Goal: Task Accomplishment & Management: Complete application form

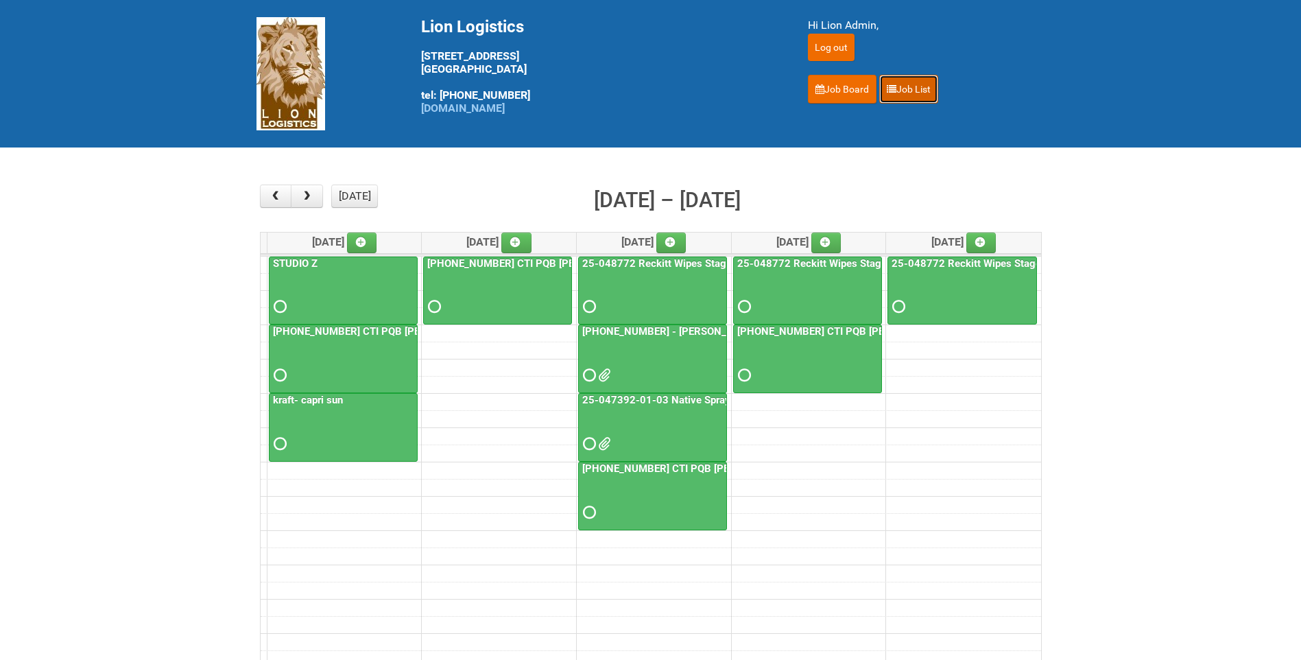
click at [913, 87] on link "Job List" at bounding box center [908, 89] width 59 height 29
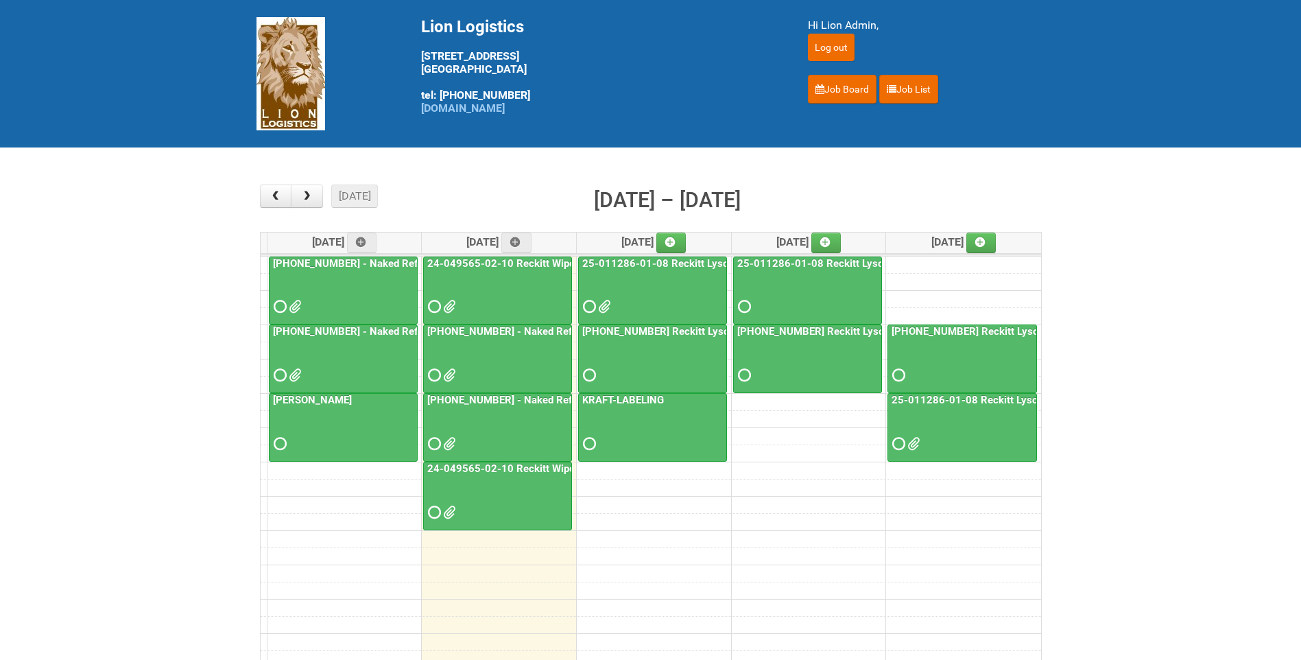
click at [490, 469] on link "24-049565-02-10 Reckitt Wipes HUT Stages 1-3 - slot for photos" at bounding box center [579, 468] width 311 height 12
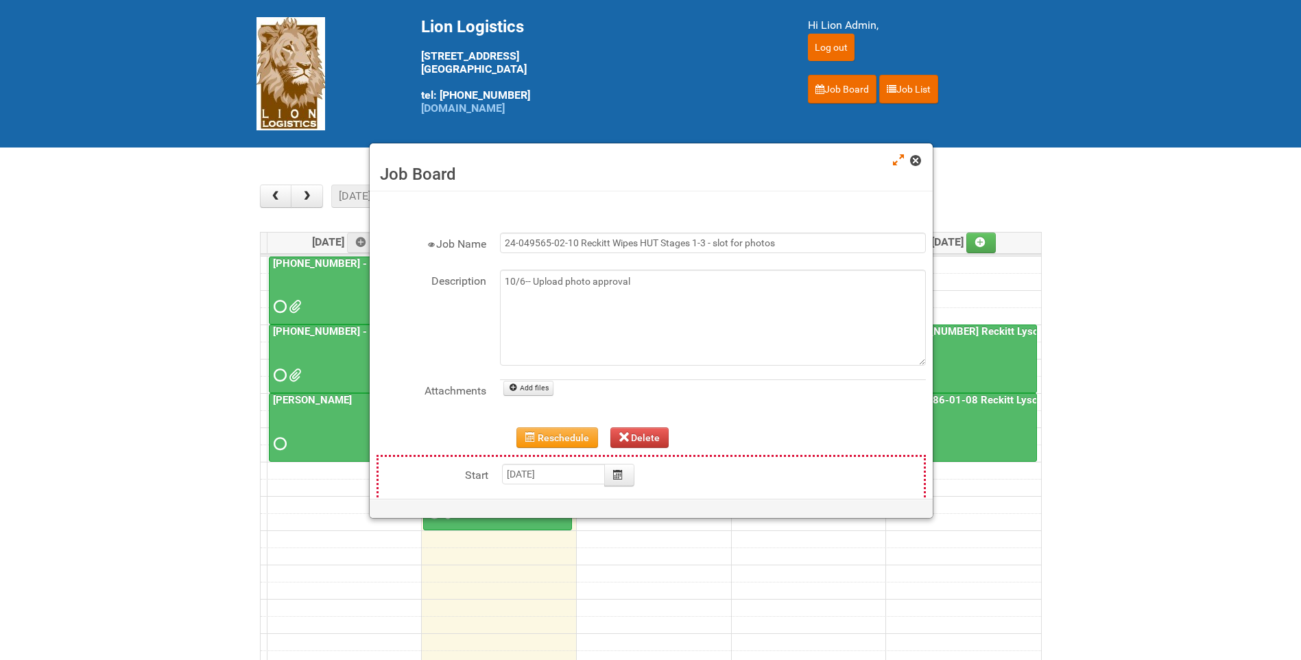
click at [915, 160] on span at bounding box center [915, 161] width 10 height 10
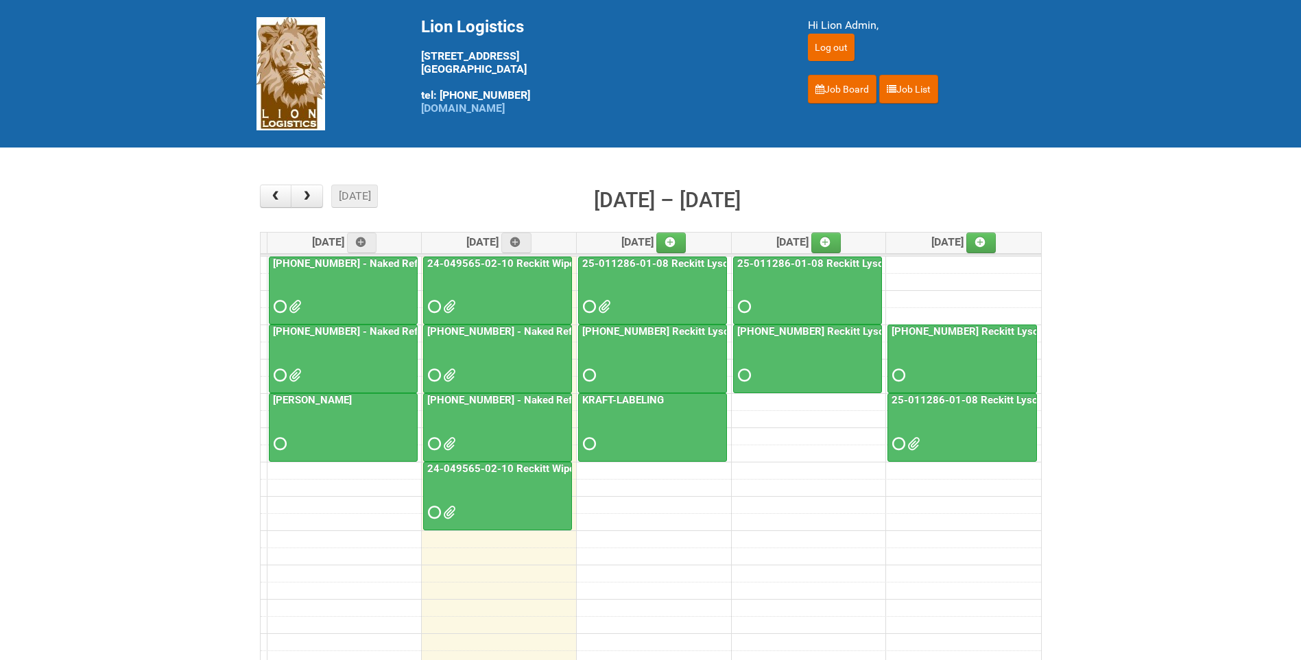
click at [538, 262] on link "24-049565-02-10 Reckitt Wipes HUT Stages 1-3" at bounding box center [542, 263] width 236 height 12
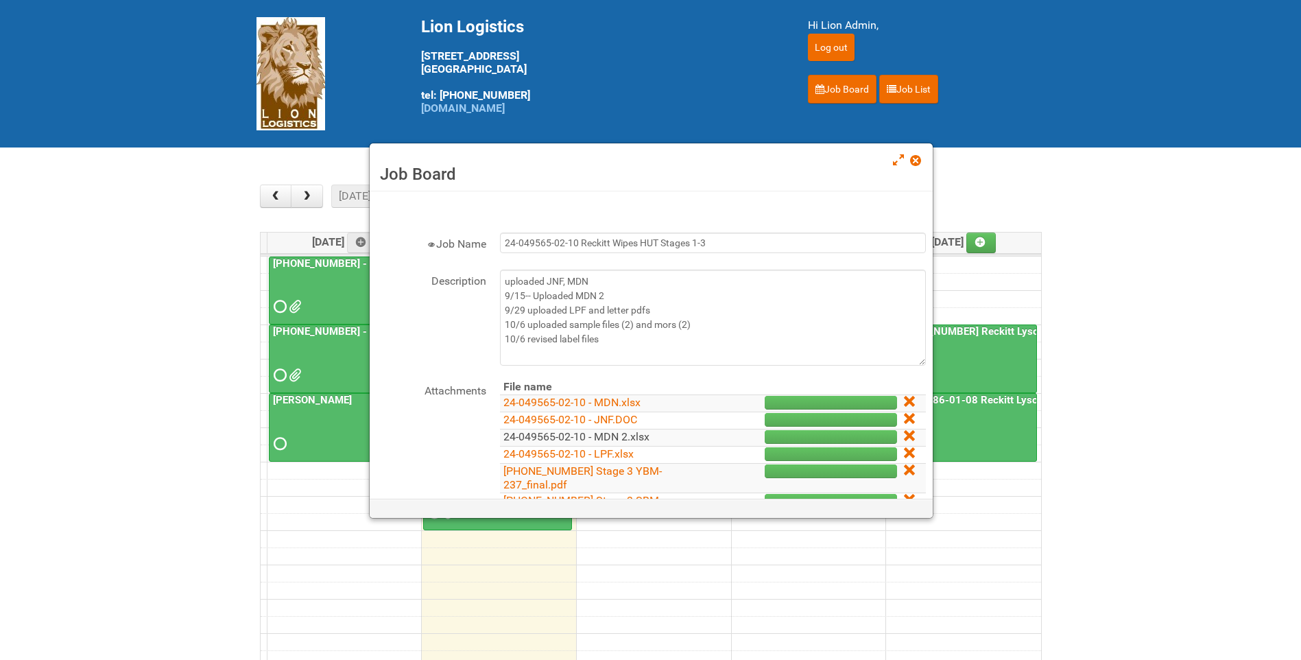
click at [624, 439] on link "24-049565-02-10 - MDN 2.xlsx" at bounding box center [576, 436] width 146 height 13
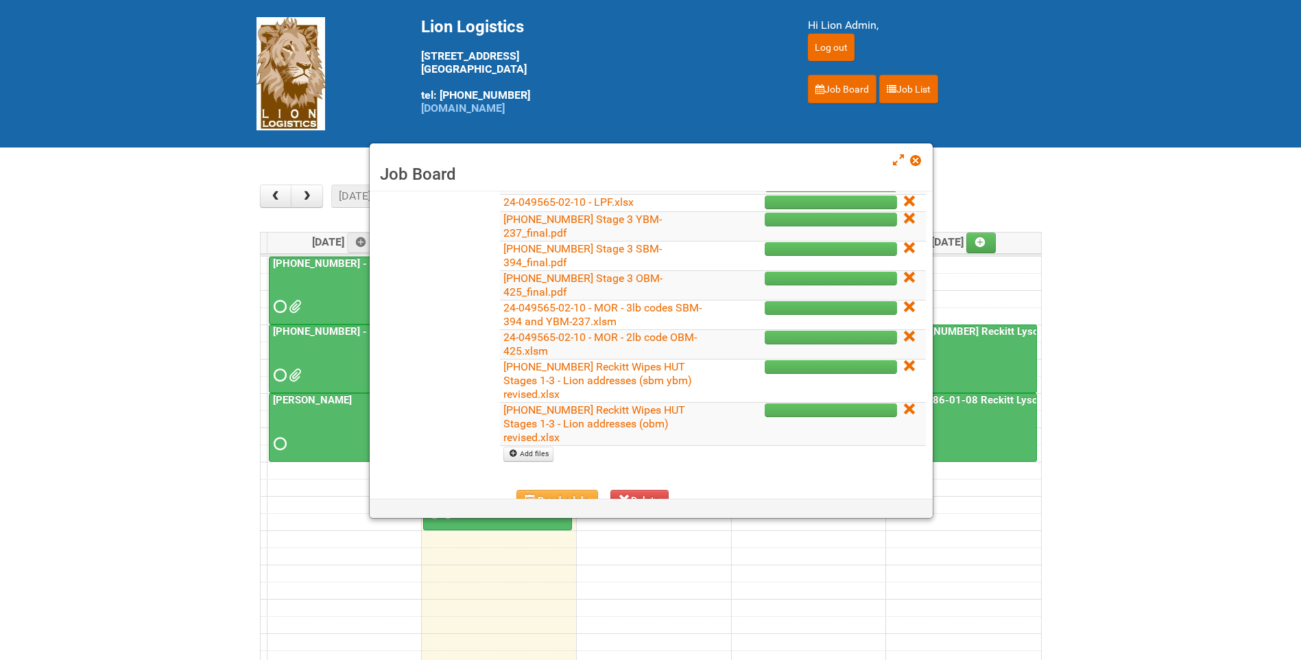
scroll to position [274, 0]
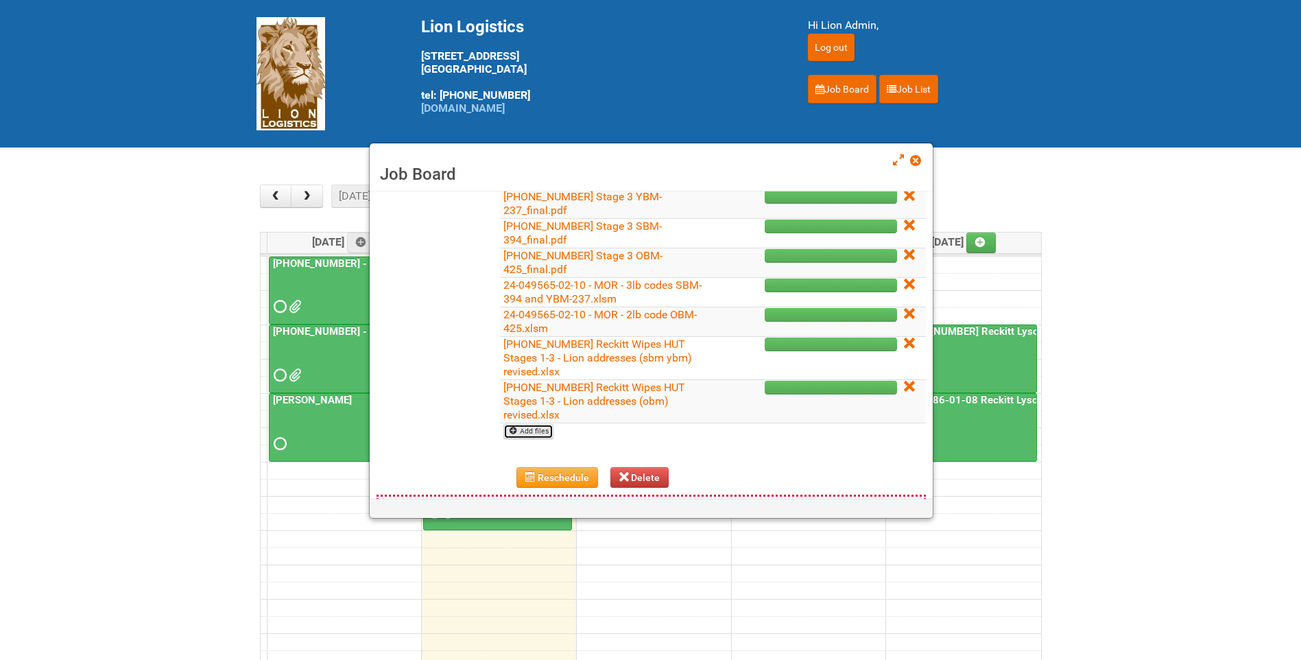
click at [538, 431] on link "Add files" at bounding box center [528, 431] width 50 height 15
type input "C:\fakepath\24-049565-02-10 - LEFTOVERS.xlsx"
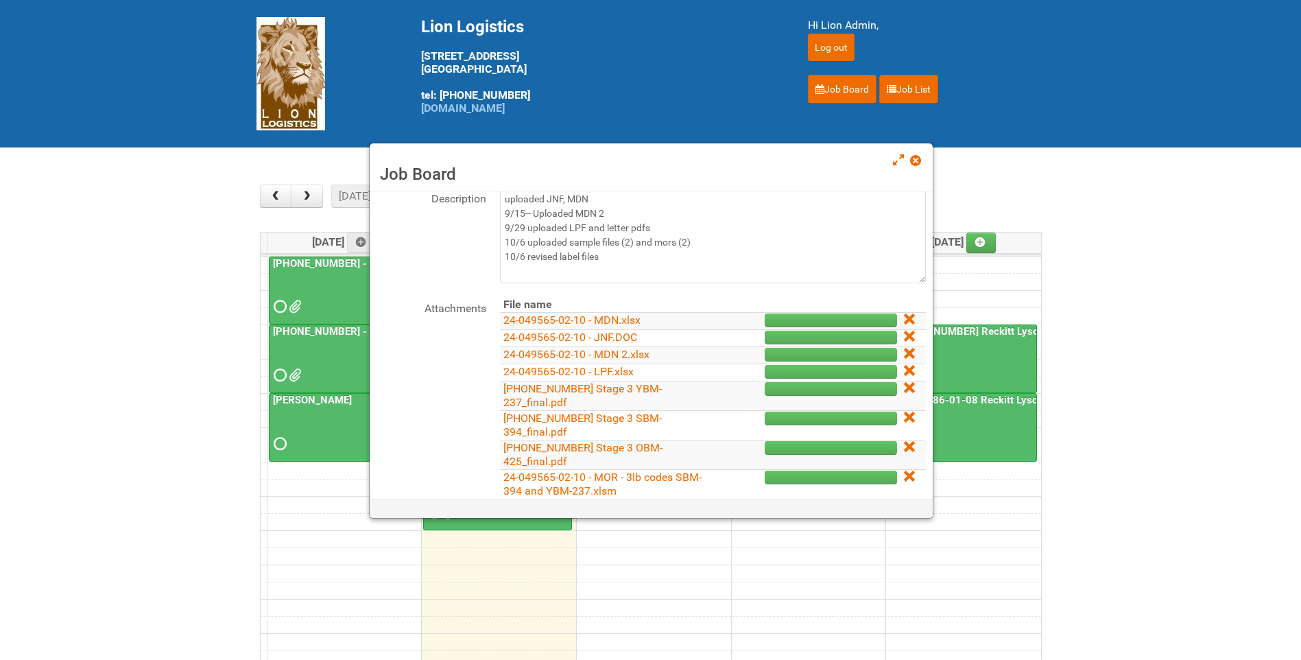
scroll to position [0, 0]
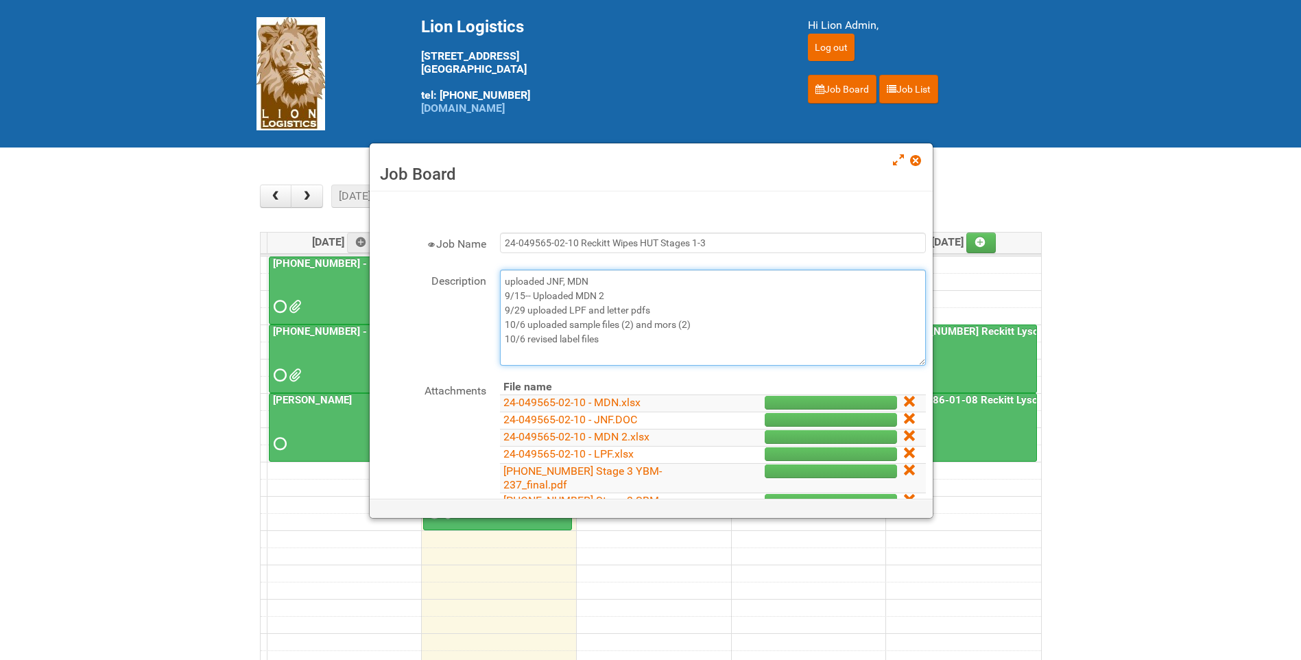
click at [629, 341] on textarea "uploaded JNF, MDN 9/15-- Uploaded MDN 2 9/29 uploaded LPF and letter pdfs 10/6 …" at bounding box center [713, 317] width 426 height 96
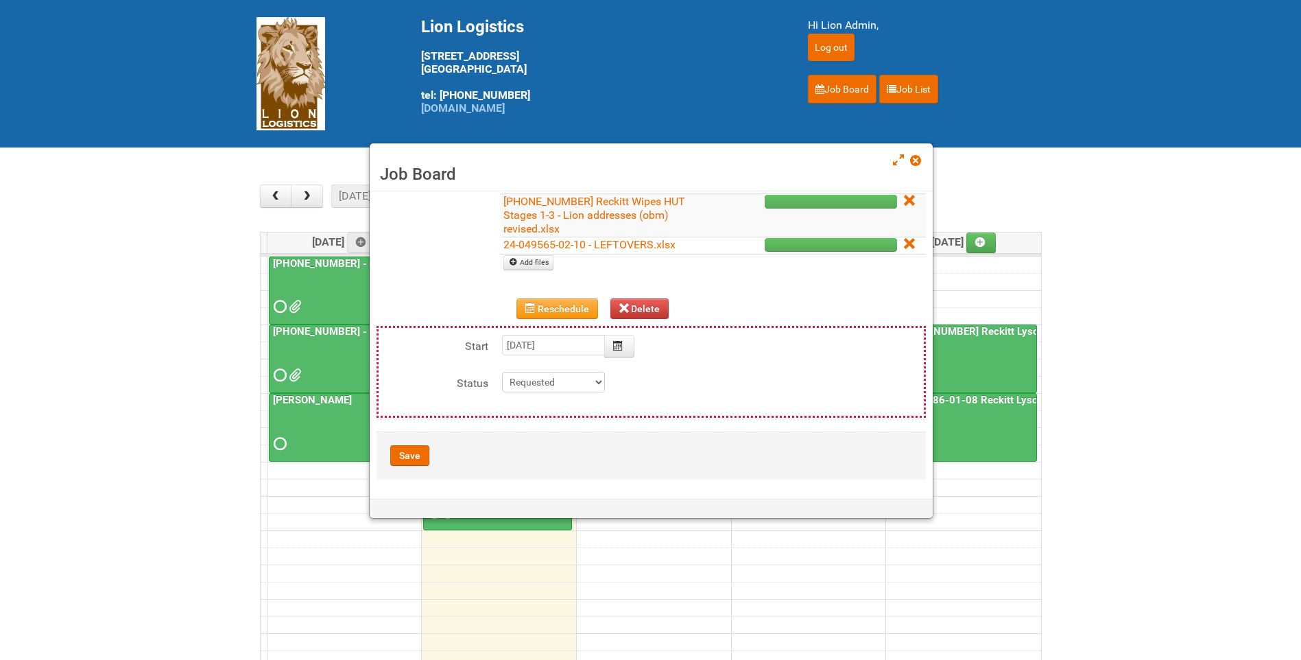
scroll to position [461, 0]
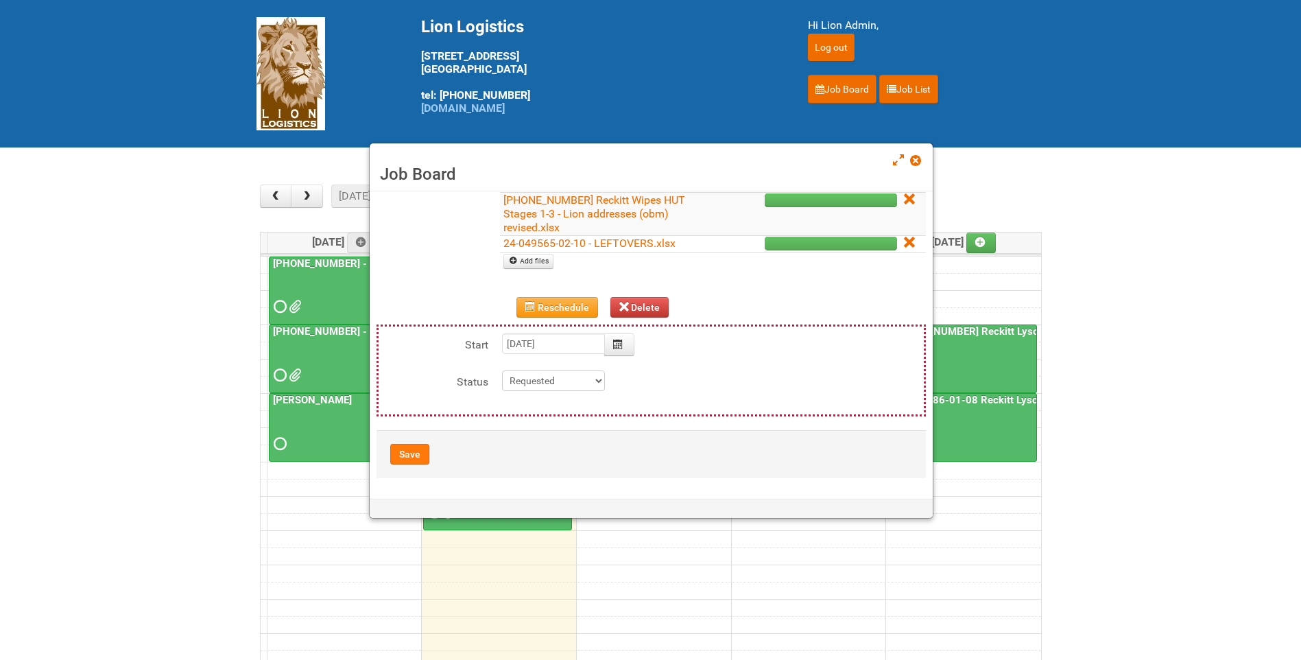
type textarea "uploaded JNF, MDN 9/15-- Uploaded MDN 2 9/29 uploaded LPF and letter pdfs 10/6 …"
click at [408, 449] on button "Save" at bounding box center [409, 454] width 39 height 21
type input "2025-10-07 09:00:00"
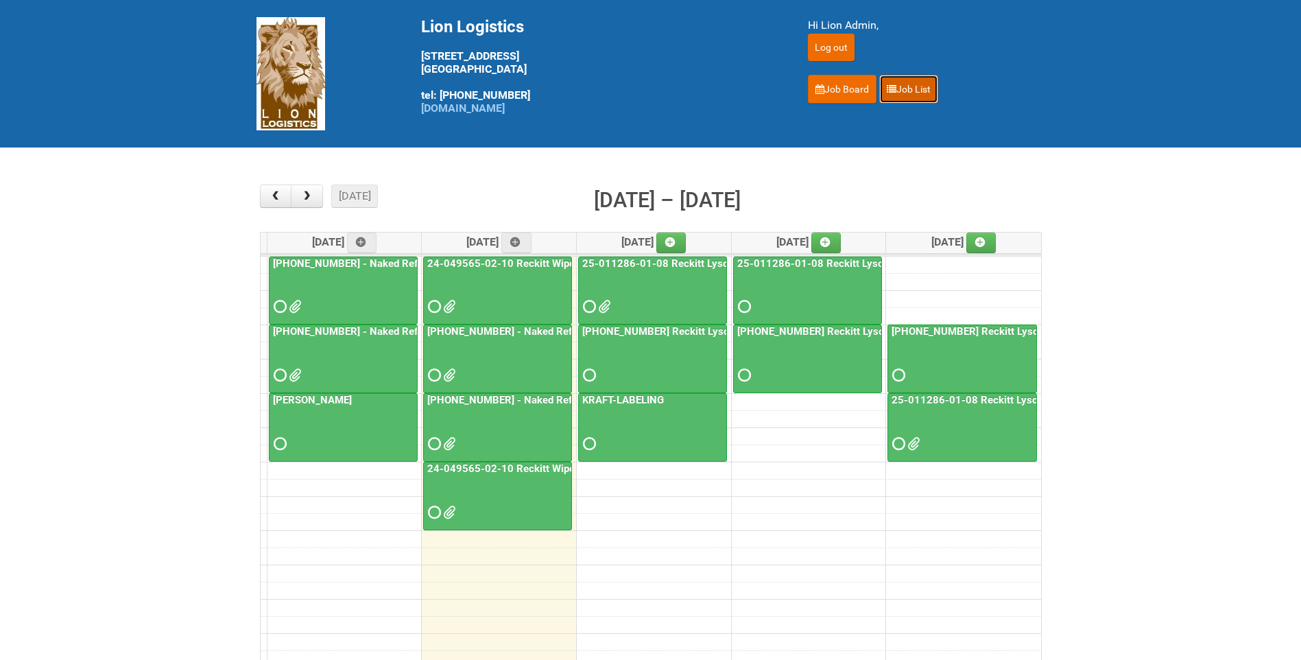
click at [909, 80] on link "Job List" at bounding box center [908, 89] width 59 height 29
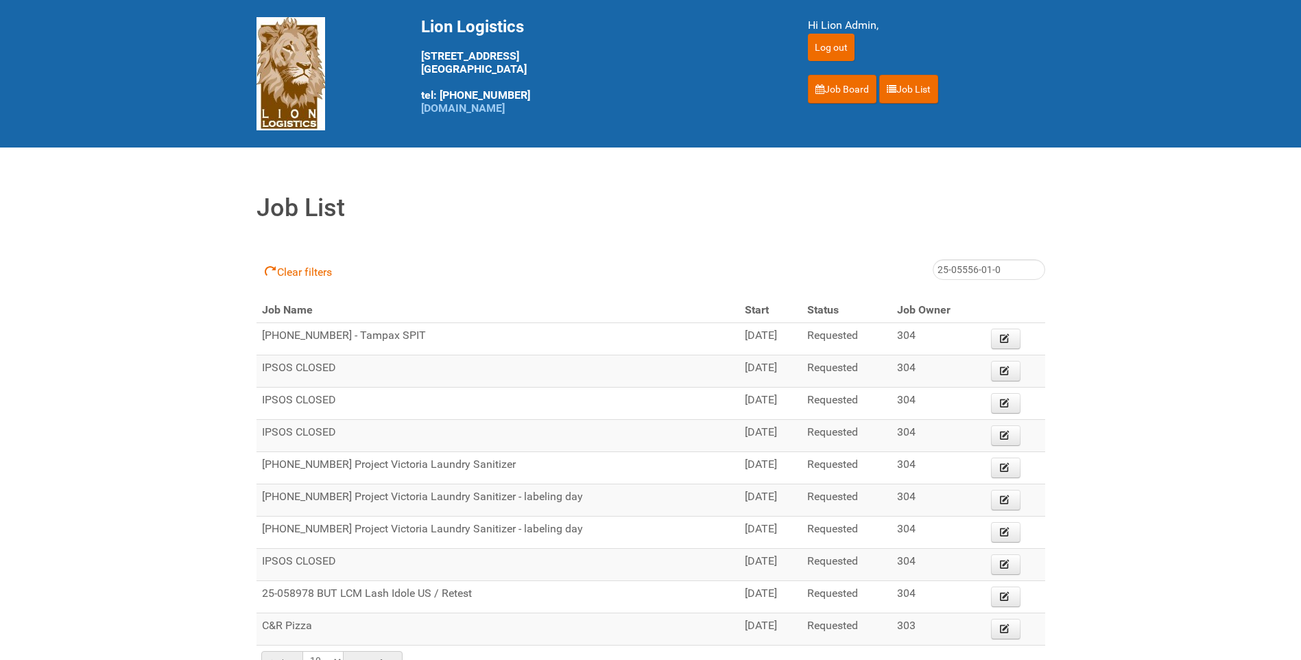
type input "25-05556-01-06"
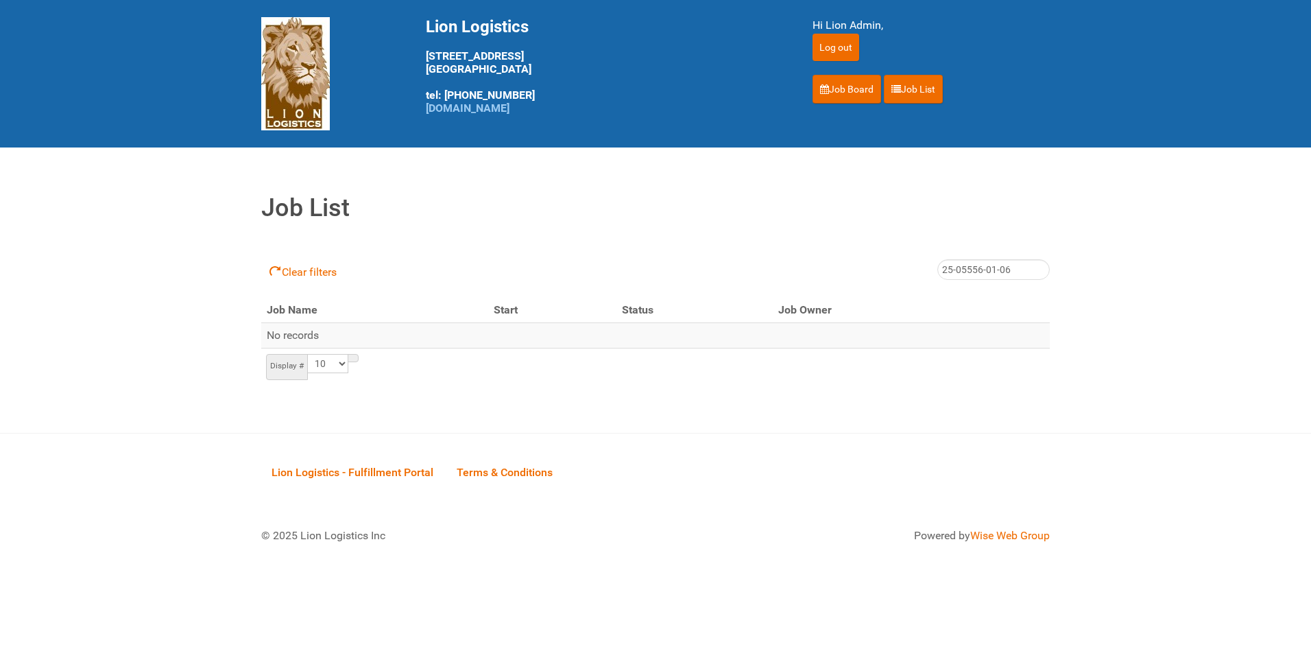
type input "25-055556-01-06"
click at [1026, 267] on input "25-055556-01-06" at bounding box center [993, 269] width 112 height 21
type input "25-055556"
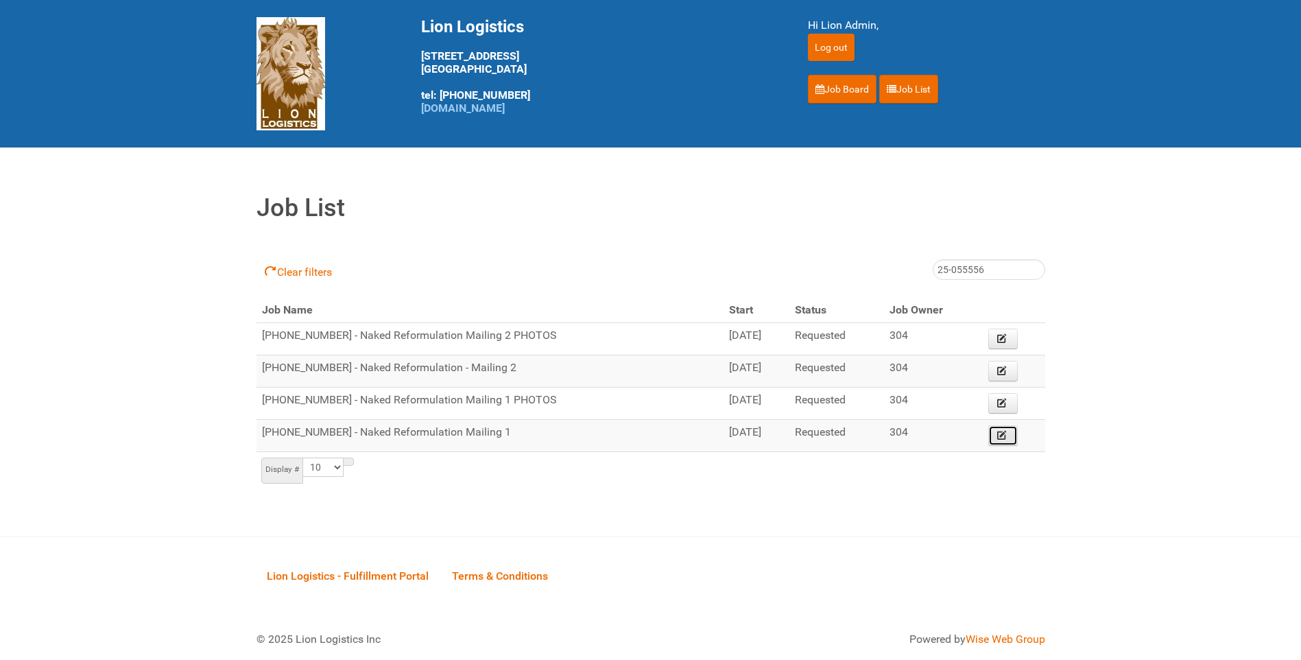
drag, startPoint x: 0, startPoint y: 0, endPoint x: 1008, endPoint y: 435, distance: 1098.0
click at [1008, 435] on link "Edit" at bounding box center [1003, 435] width 30 height 21
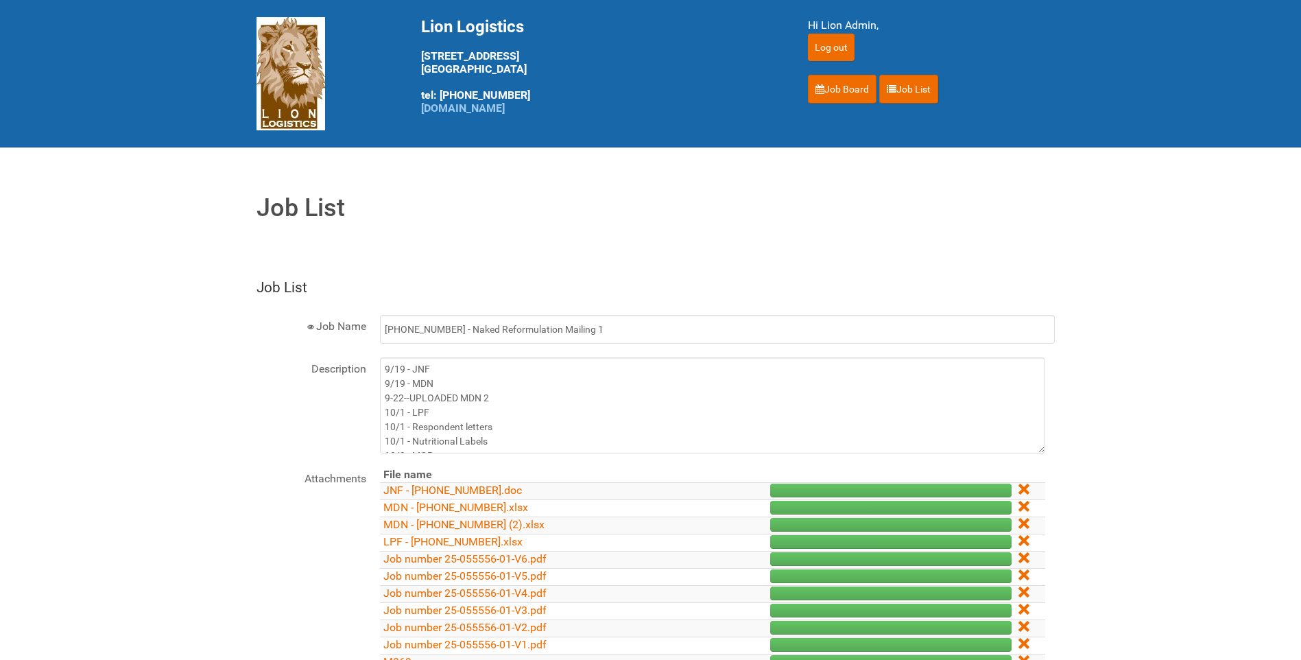
click at [455, 524] on link "MDN - [PHONE_NUMBER] (2).xlsx" at bounding box center [463, 524] width 161 height 13
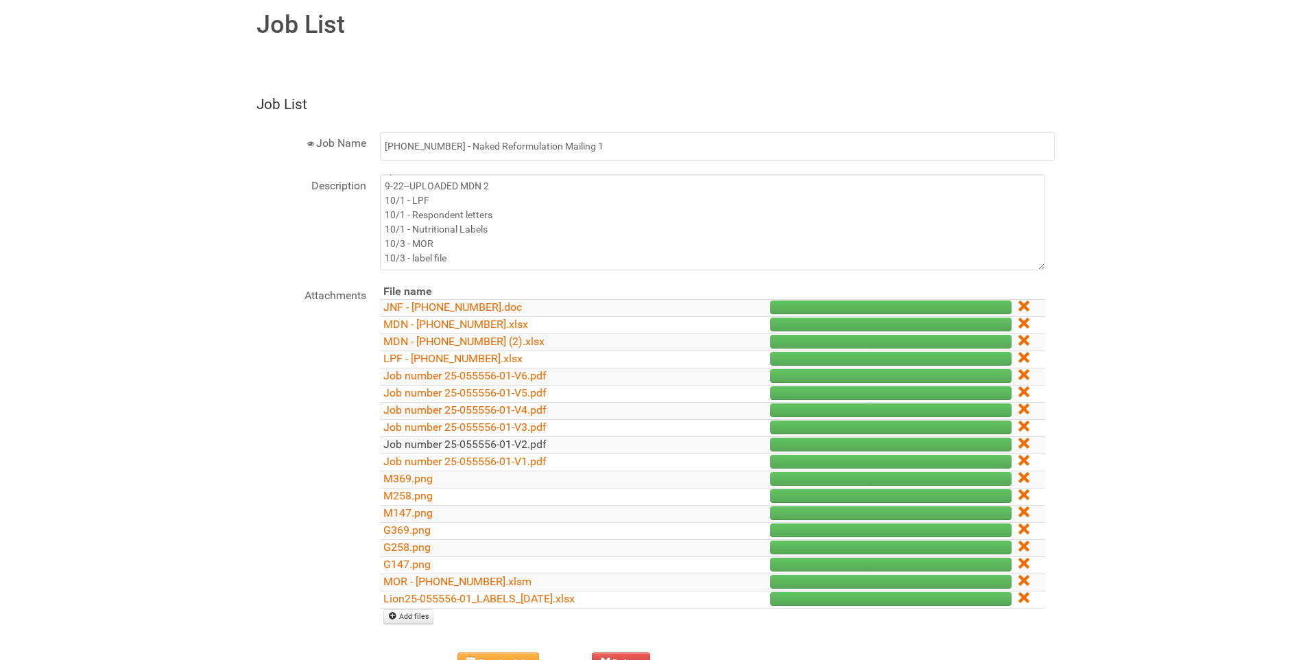
scroll to position [206, 0]
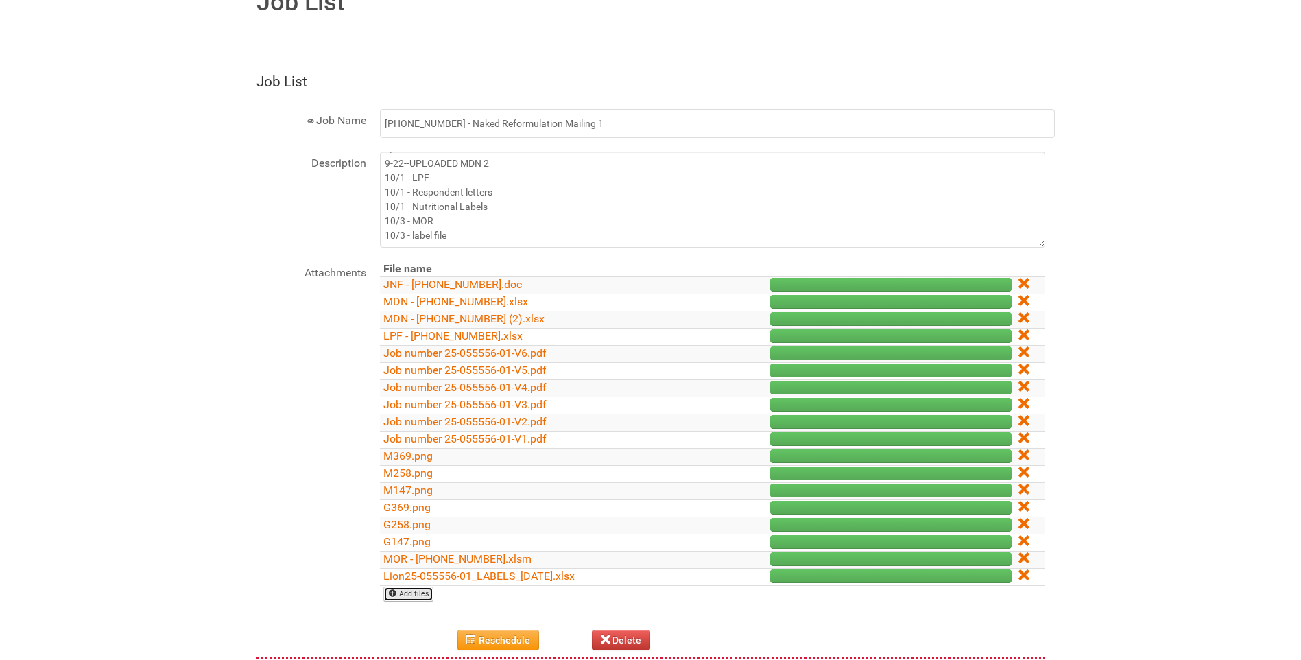
click at [420, 591] on link "Add files" at bounding box center [408, 593] width 51 height 15
type input "C:\fakepath\MDN - [PHONE_NUMBER] LEFTOVERS.xlsx"
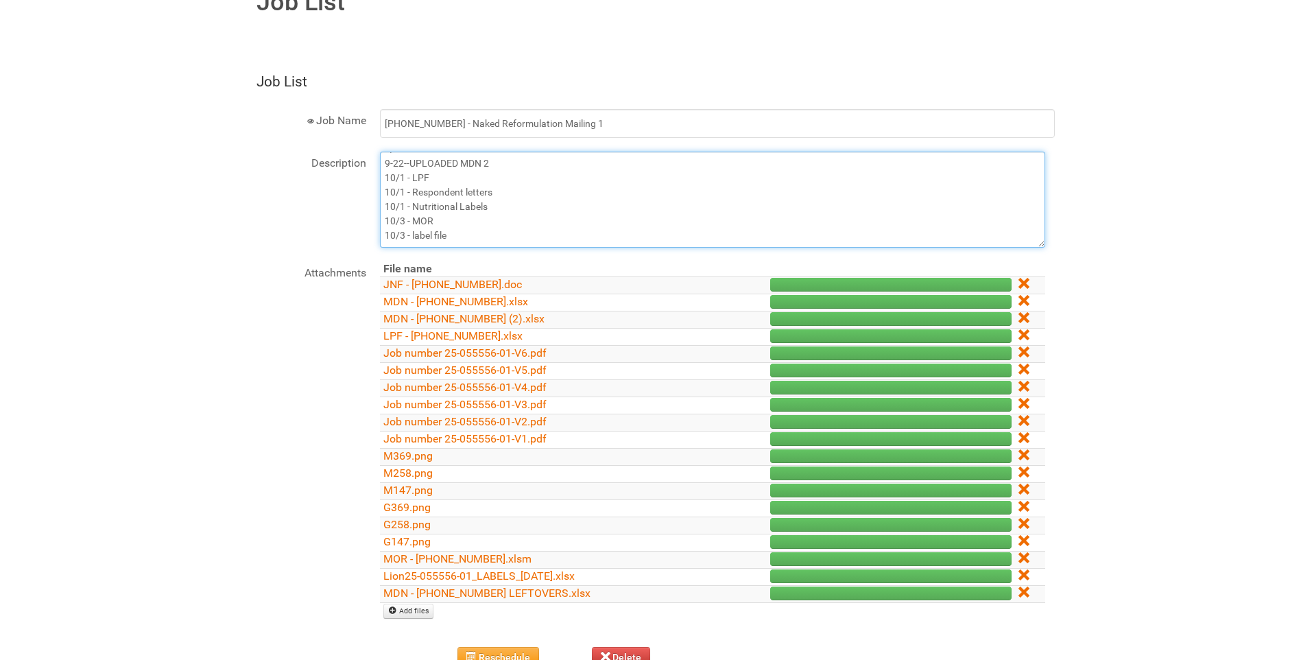
click at [513, 224] on textarea "9/19 - JNF 9/19 - MDN 9-22--UPLOADED MDN 2 10/1 - LPF 10/1 - Respondent letters…" at bounding box center [712, 200] width 665 height 96
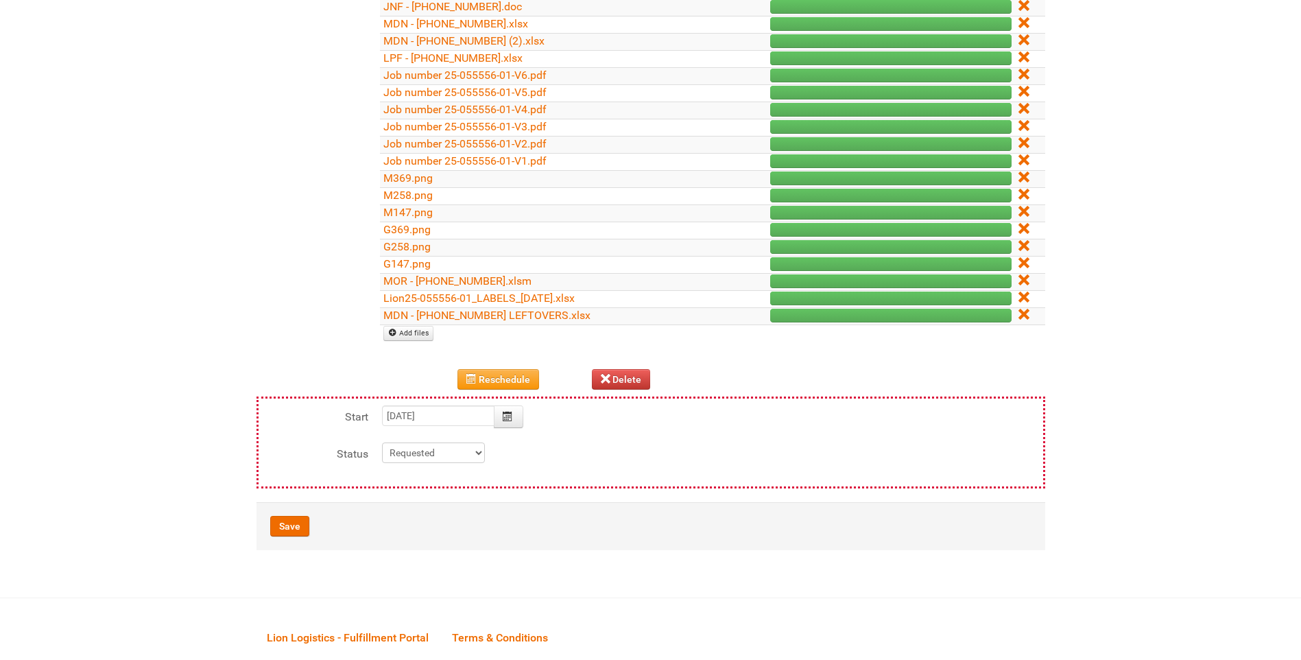
scroll to position [550, 0]
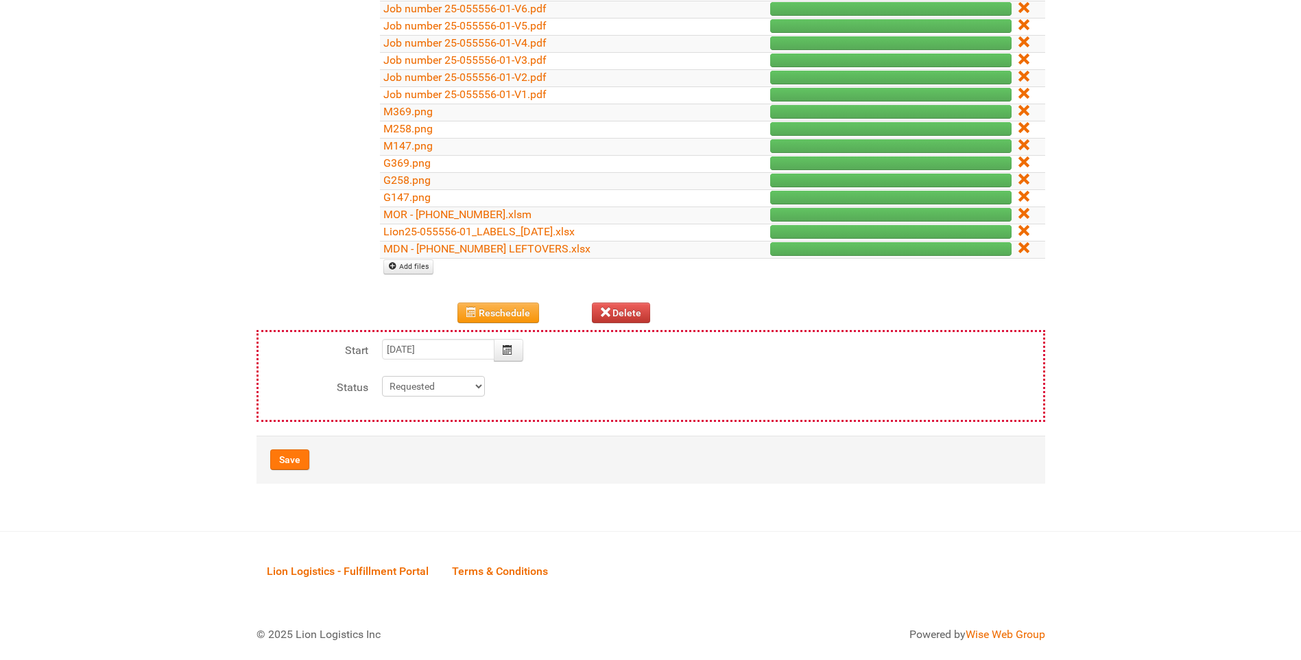
type textarea "9/19 - JNF 9/19 - MDN 9-22--UPLOADED MDN 2 10/1 - LPF 10/1 - Respondent letters…"
click at [289, 459] on button "Save" at bounding box center [289, 459] width 39 height 21
type input "[DATE] 09:00:00"
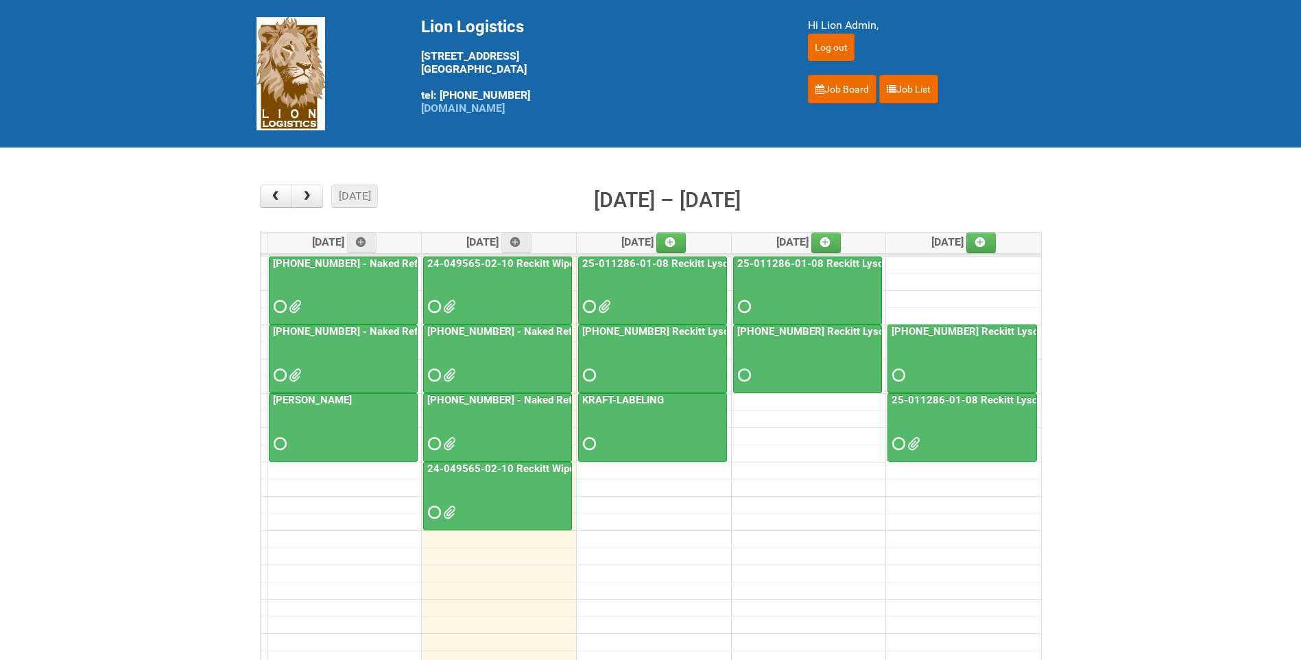
click at [500, 407] on div "[PHONE_NUMBER] - Naked Reformulation Mailing 2 PHOTOS" at bounding box center [497, 424] width 147 height 60
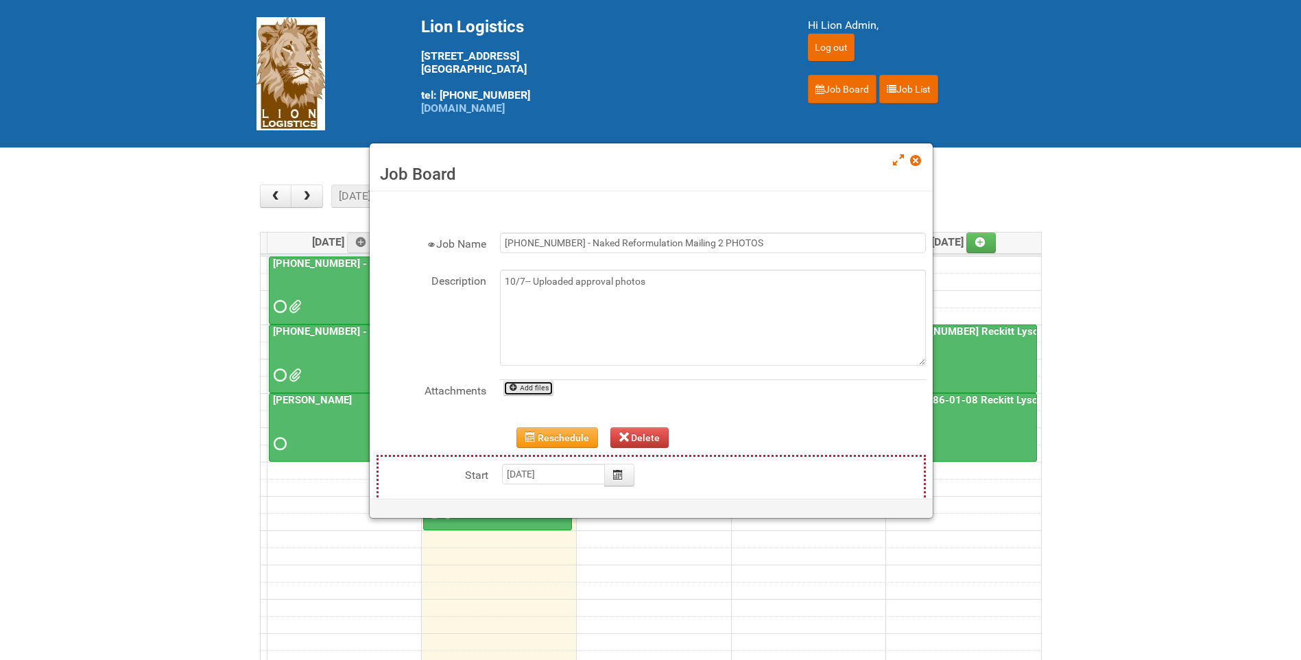
click at [533, 387] on link "Add files" at bounding box center [528, 388] width 50 height 15
click at [921, 160] on link at bounding box center [916, 162] width 12 height 16
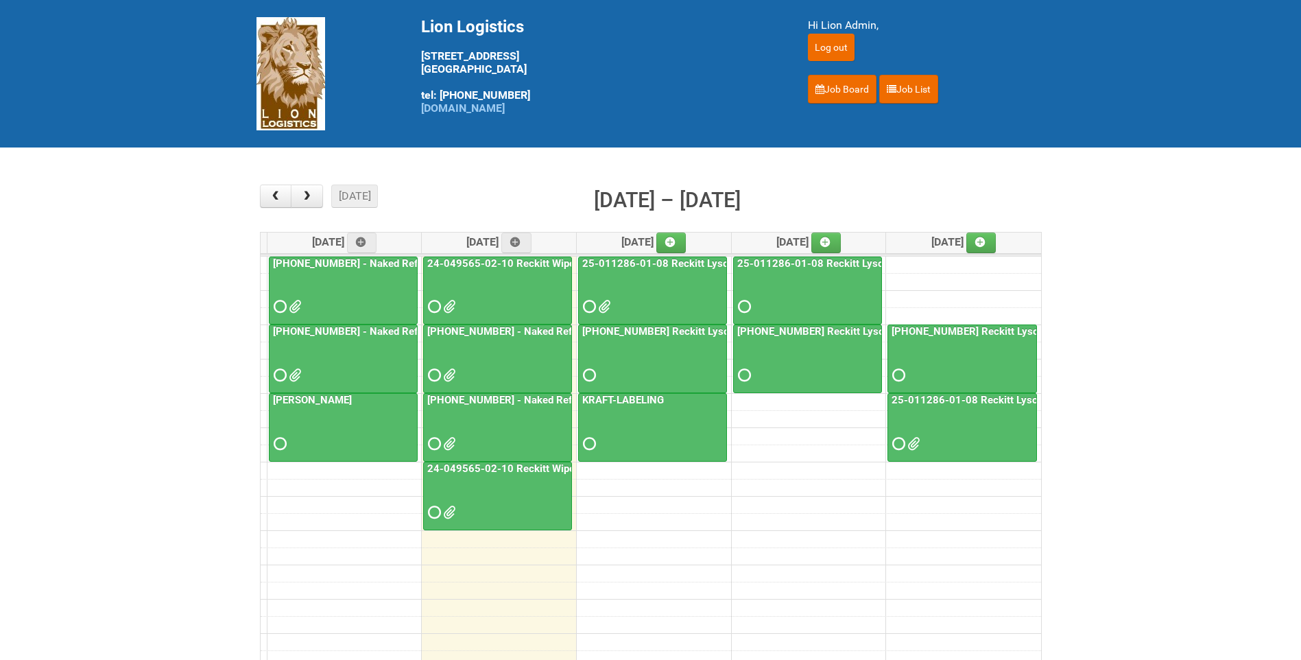
click at [494, 329] on link "25-055556-01 - Naked Reformulation - Mailing 2" at bounding box center [550, 331] width 252 height 12
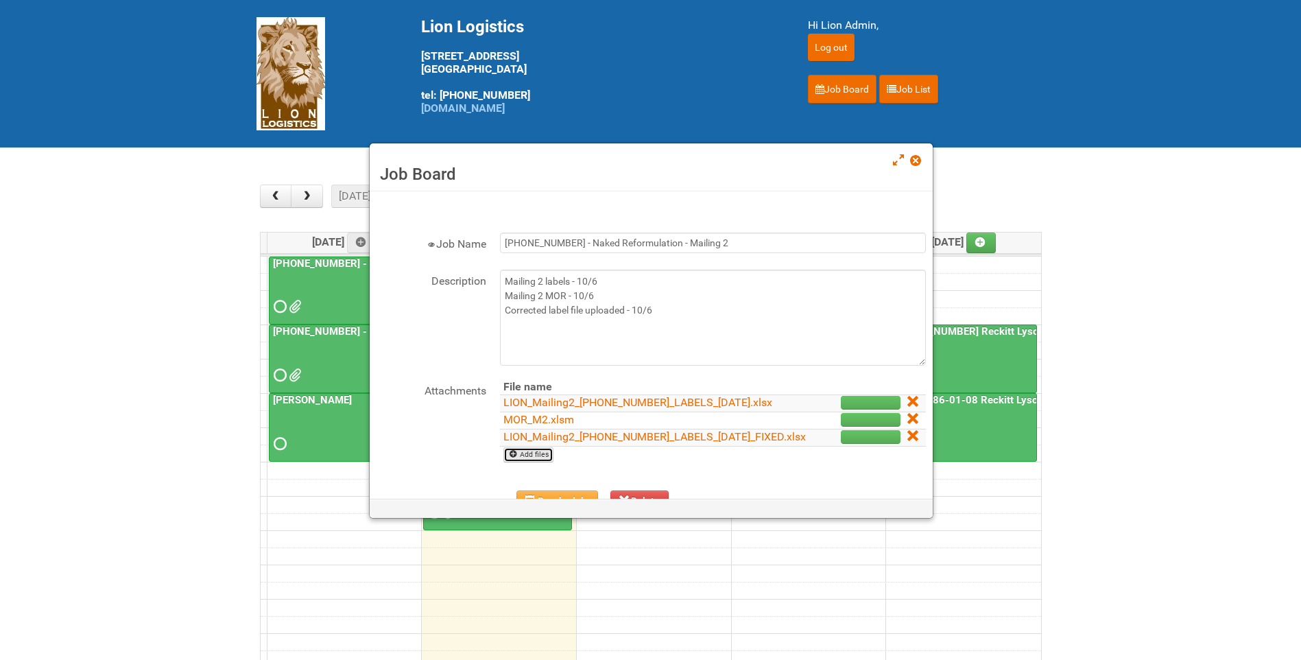
click at [551, 462] on link "Add files" at bounding box center [528, 454] width 50 height 15
type input "C:\fakepath\MDN - 25-055556-01 LEFTOVERS.xlsx"
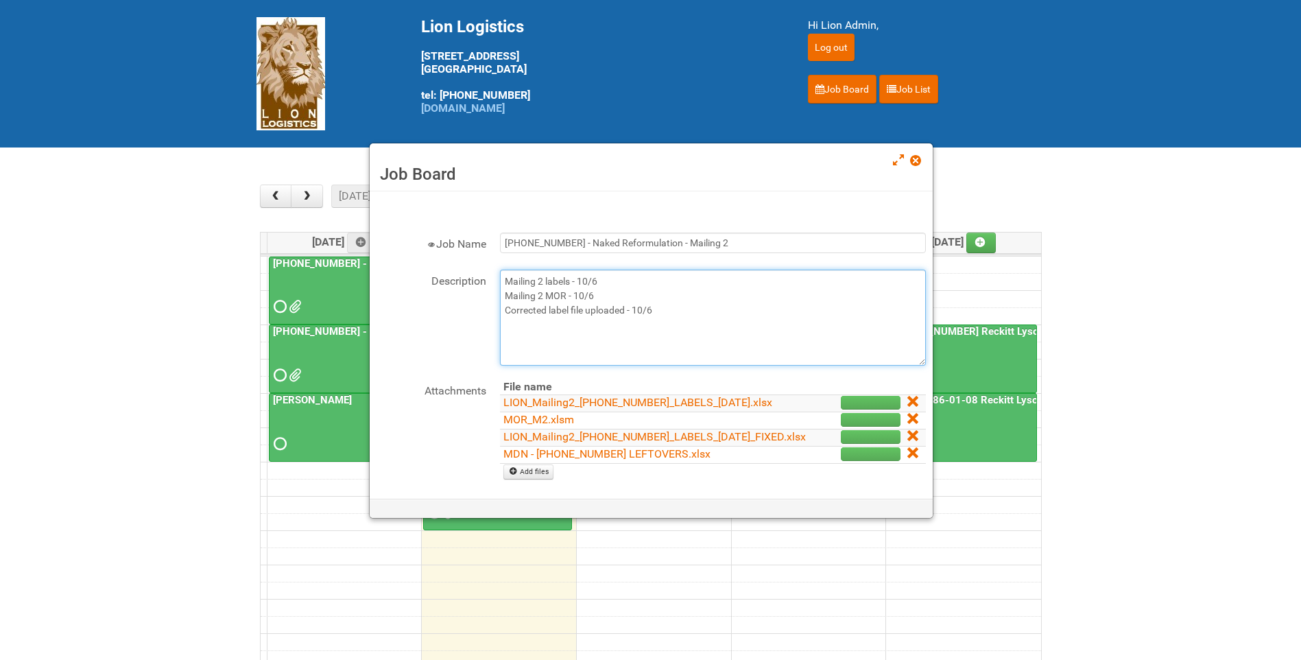
click at [682, 315] on textarea "Mailing 2 labels - 10/6 Mailing 2 MOR - 10/6 Corrected label file uploaded - 10…" at bounding box center [713, 317] width 426 height 96
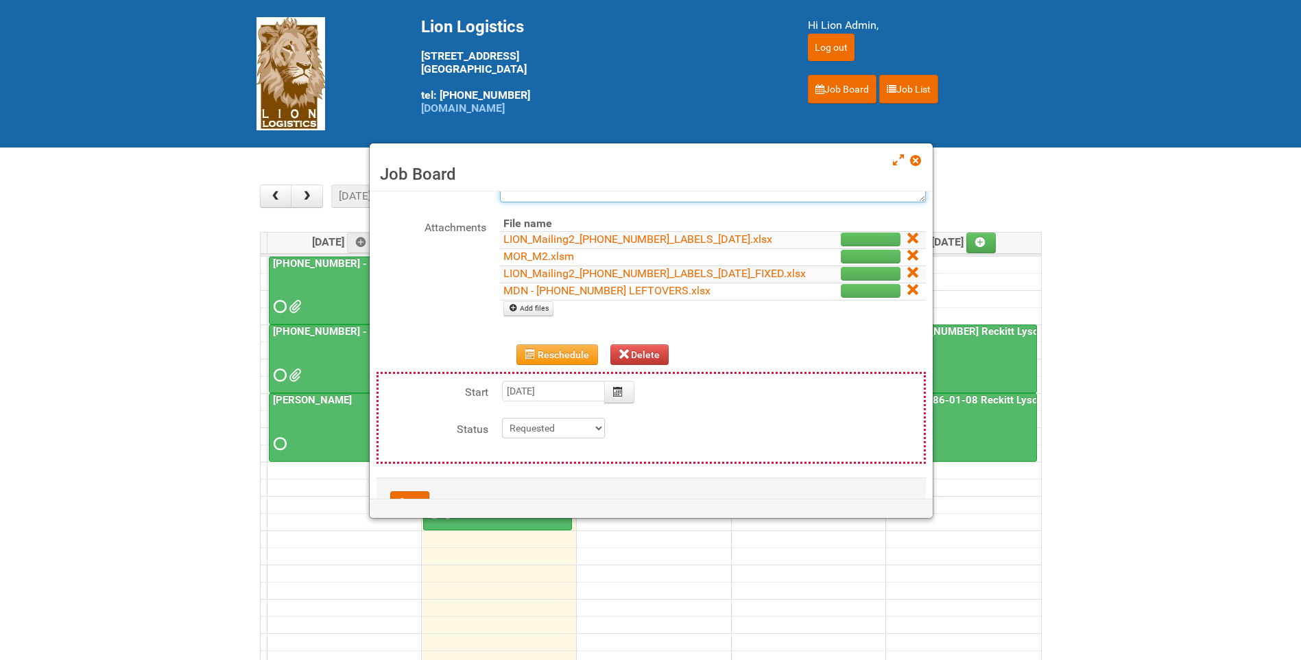
scroll to position [235, 0]
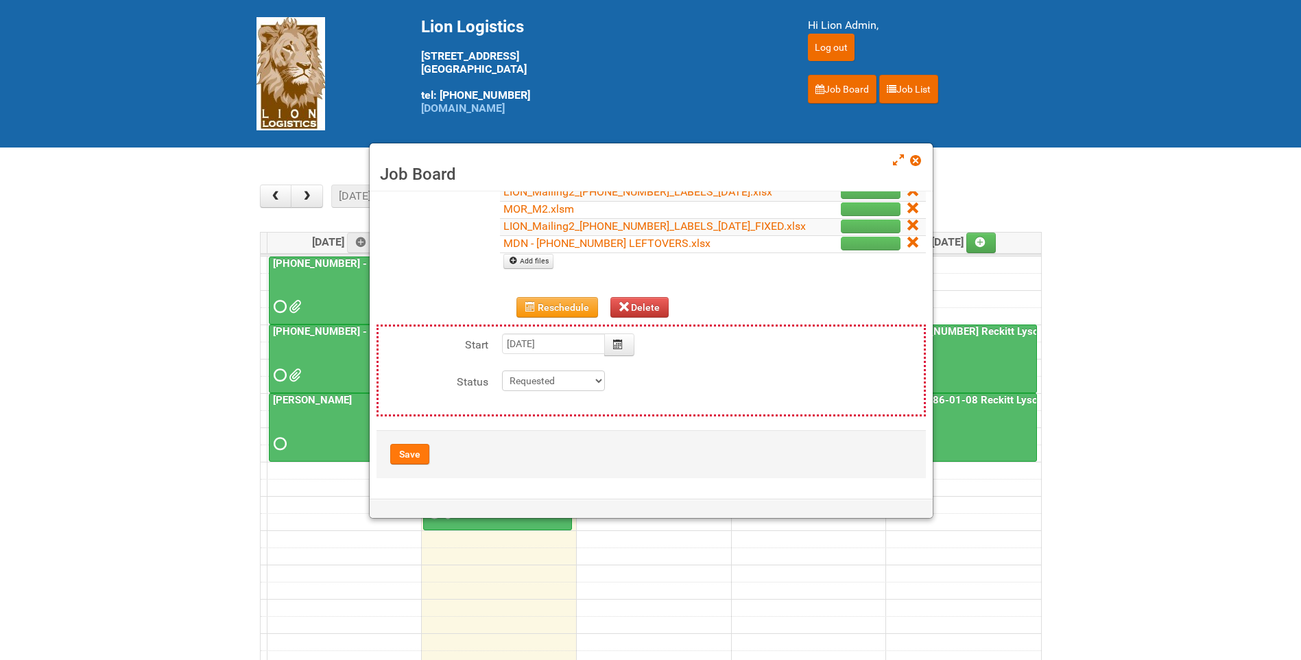
type textarea "Mailing 2 labels - 10/6 Mailing 2 MOR - 10/6 Corrected label file uploaded - 10…"
click at [413, 453] on button "Save" at bounding box center [409, 454] width 39 height 21
type input "2025-10-07 11:00:00"
